Goal: Transaction & Acquisition: Purchase product/service

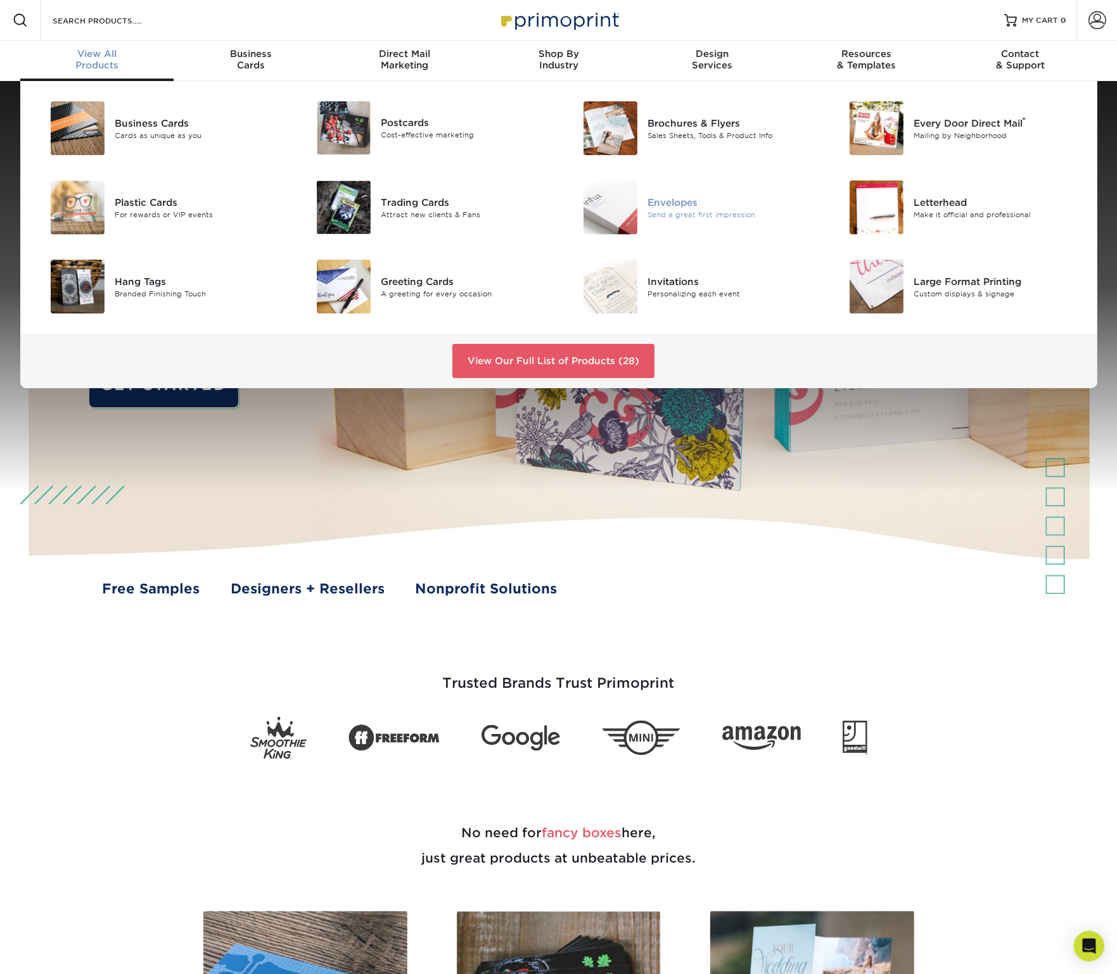
click at [694, 201] on div "Envelopes" at bounding box center [731, 202] width 168 height 14
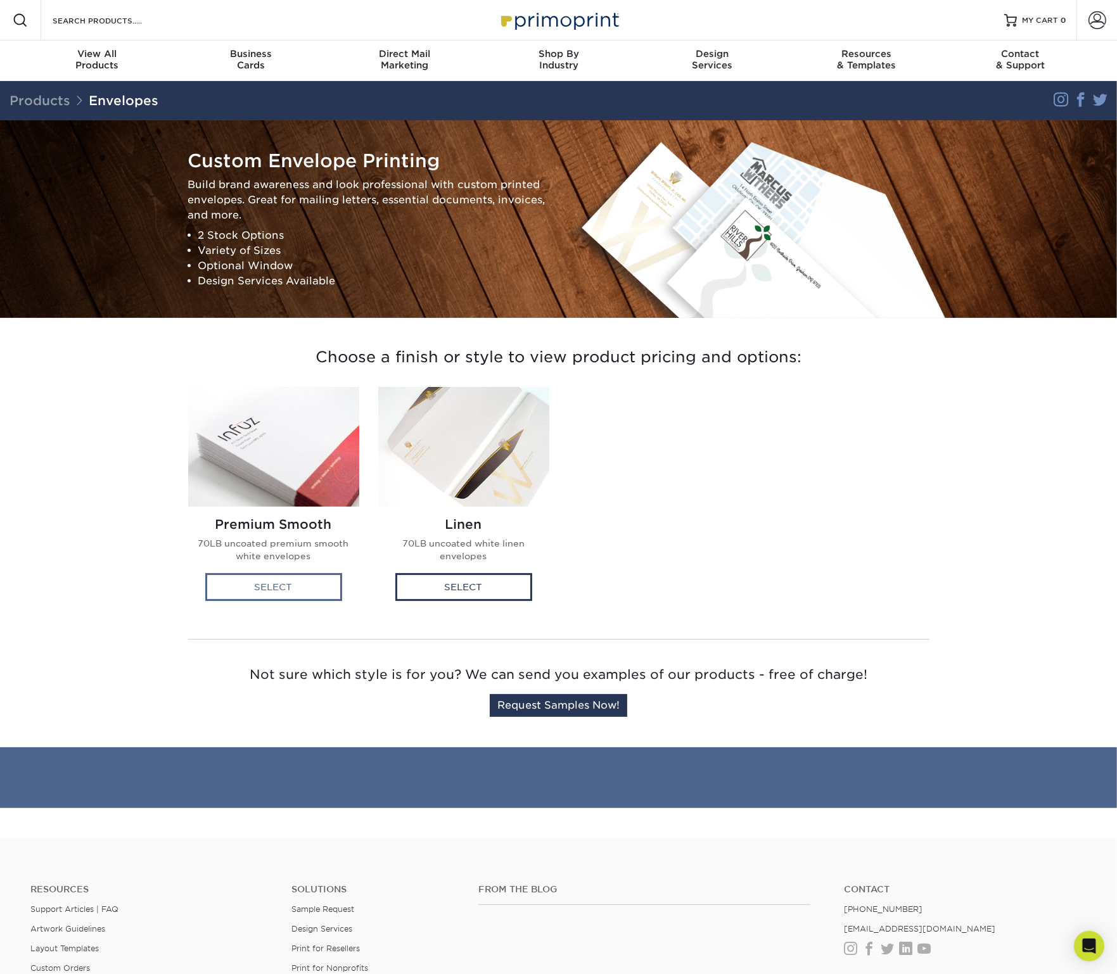
click at [274, 580] on div "Select" at bounding box center [273, 587] width 137 height 28
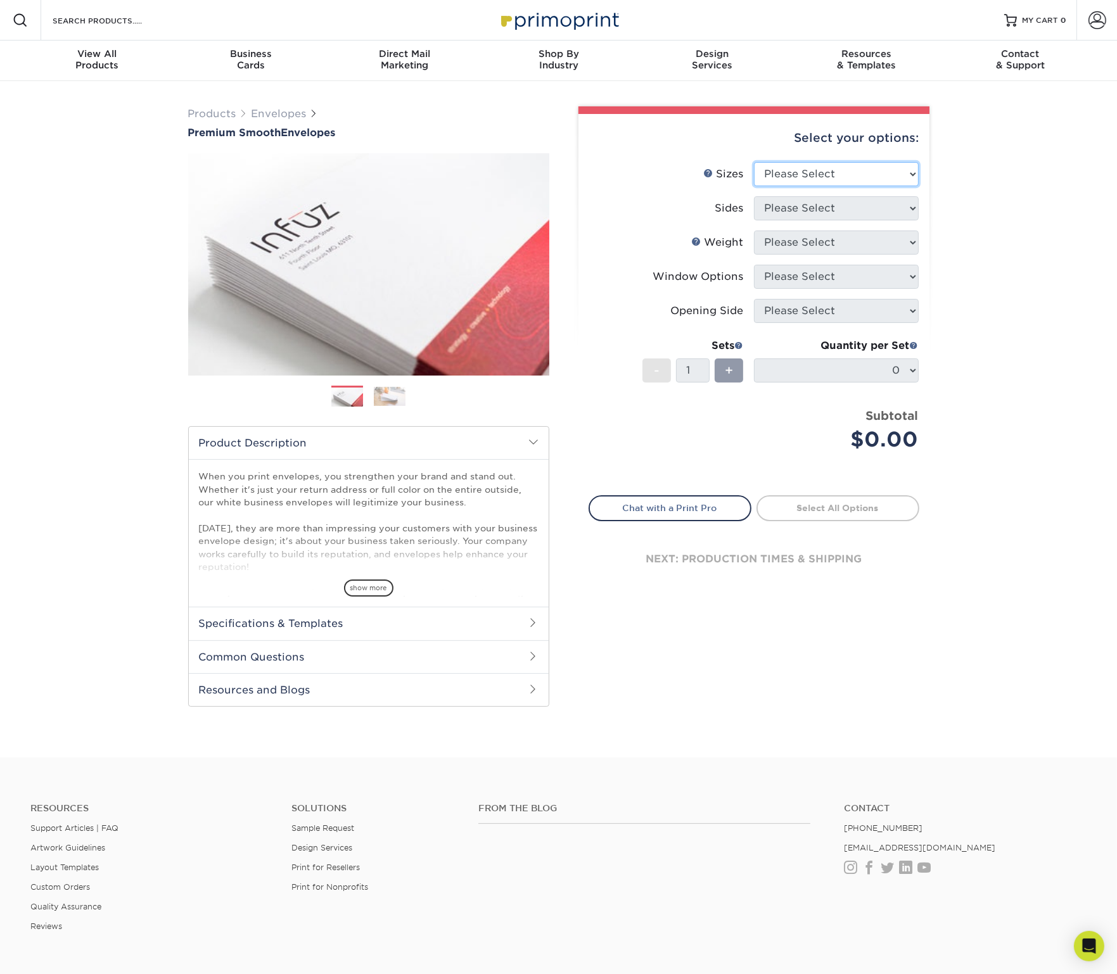
click at [879, 176] on select "Please Select 8.875" x 3.875" 4.125" x 9.5" 5.25" x 7.25" 9" x 12"" at bounding box center [836, 174] width 165 height 24
select select "9.00x12.00"
click at [754, 162] on select "Please Select 8.875" x 3.875" 4.125" x 9.5" 5.25" x 7.25" 9" x 12"" at bounding box center [836, 174] width 165 height 24
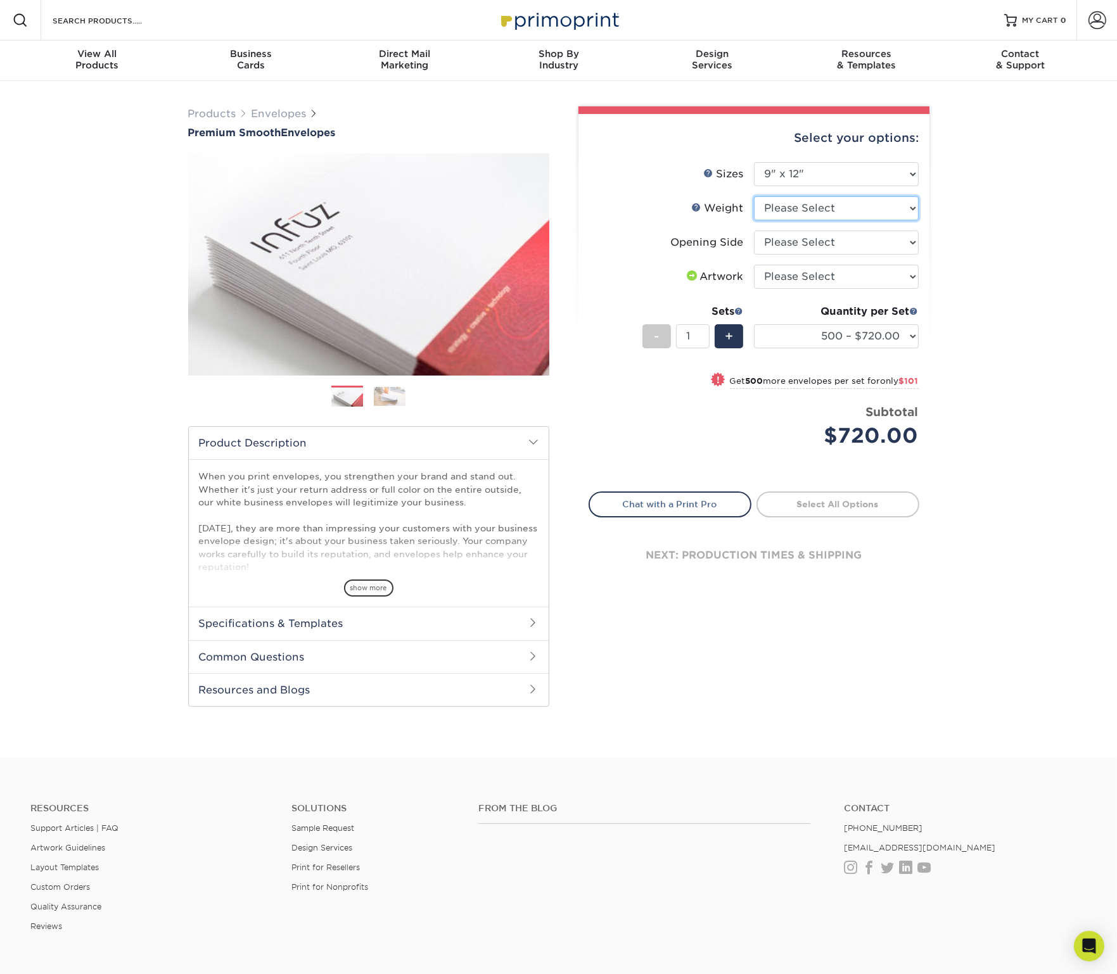
click at [830, 208] on select "Please Select 70LB" at bounding box center [836, 208] width 165 height 24
select select "70LB"
click at [754, 196] on select "Please Select 70LB" at bounding box center [836, 208] width 165 height 24
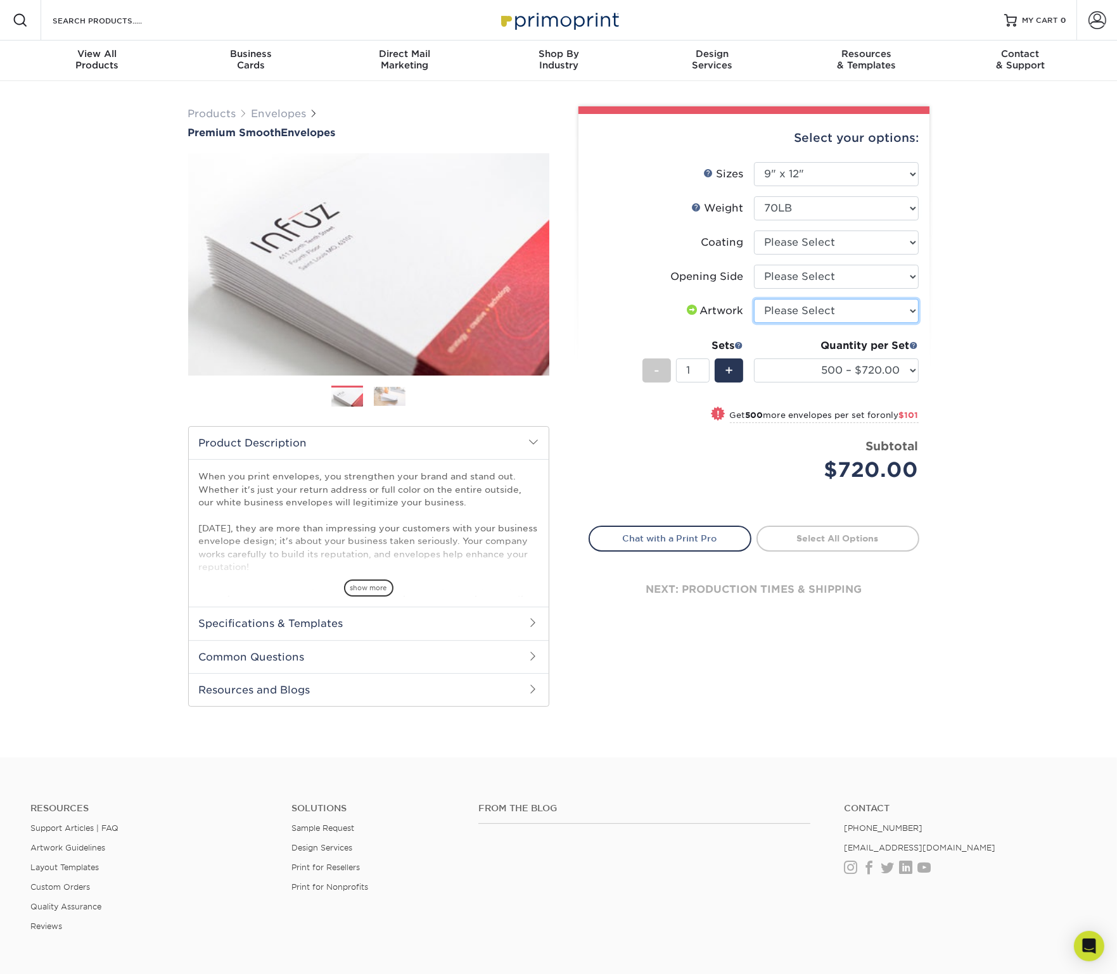
click at [807, 299] on select "Please Select I will upload files I need a design - $50" at bounding box center [836, 311] width 165 height 24
click at [815, 279] on select "Please Select Open on 9" side Open on 12" side" at bounding box center [836, 277] width 165 height 24
click at [815, 248] on select at bounding box center [836, 243] width 165 height 24
click at [532, 658] on span at bounding box center [533, 656] width 10 height 10
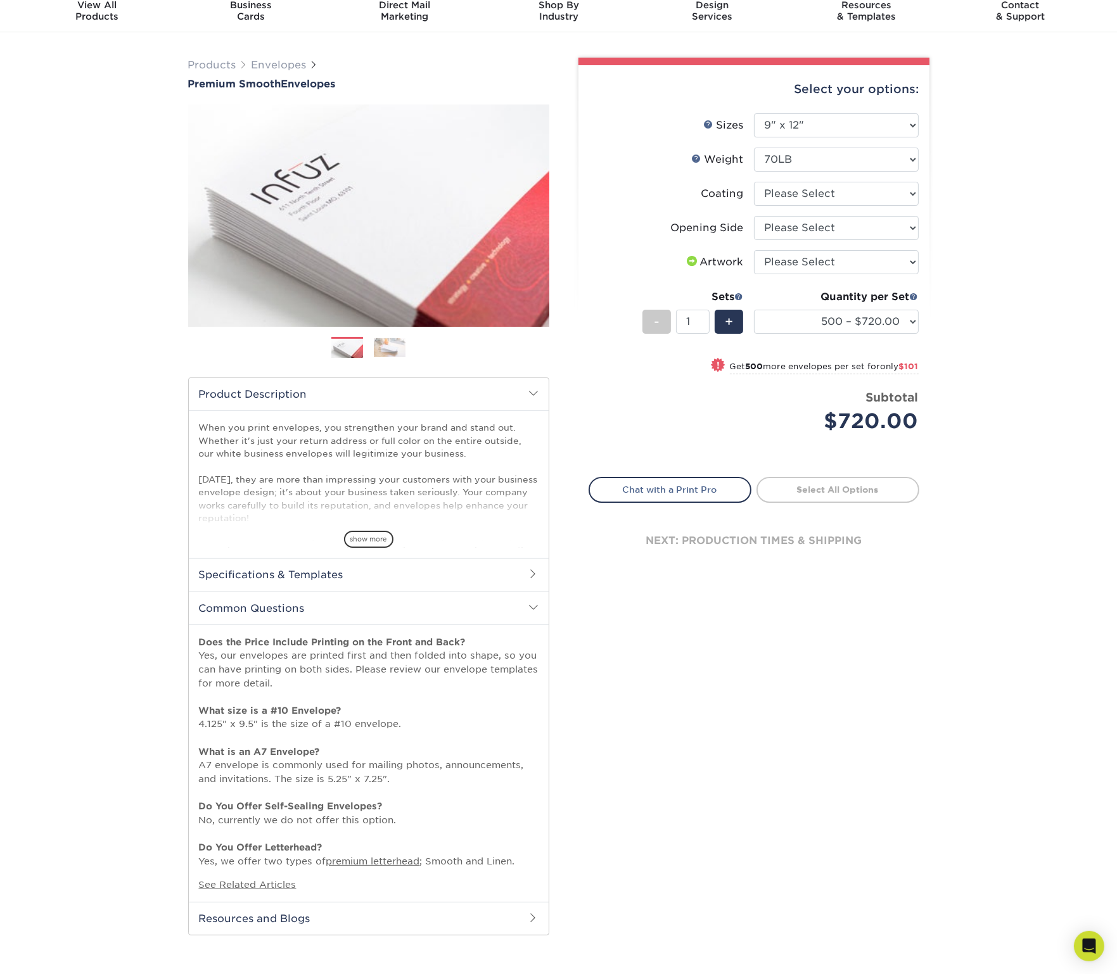
scroll to position [63, 0]
